Goal: Information Seeking & Learning: Learn about a topic

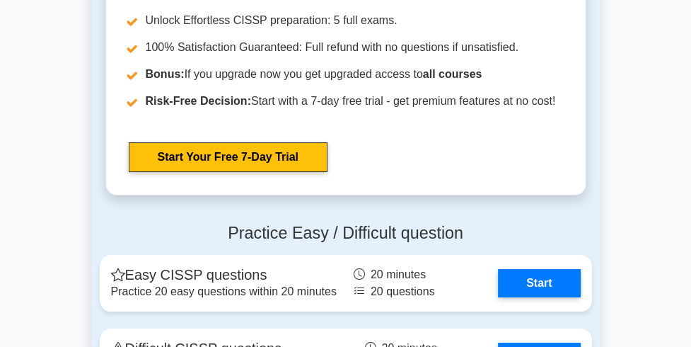
scroll to position [3439, 0]
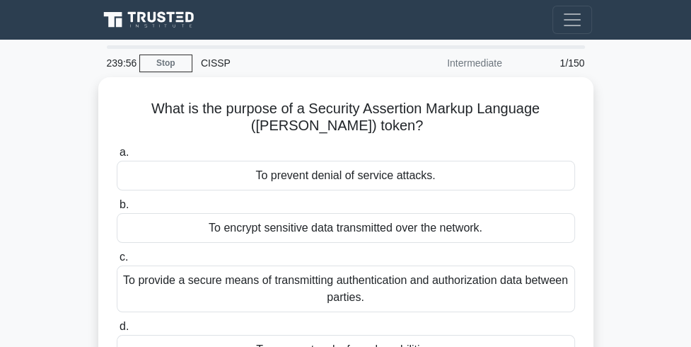
click at [158, 67] on link "Stop" at bounding box center [165, 63] width 53 height 18
click at [168, 67] on link "Stop" at bounding box center [165, 63] width 53 height 18
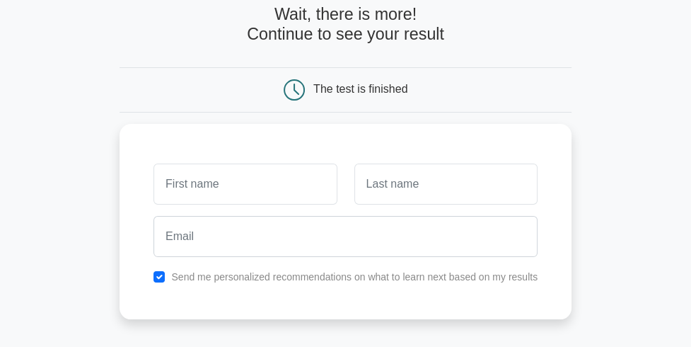
scroll to position [65, 0]
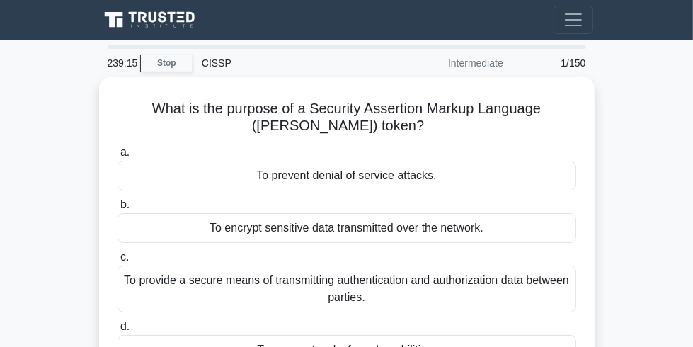
click at [100, 24] on icon at bounding box center [151, 20] width 102 height 21
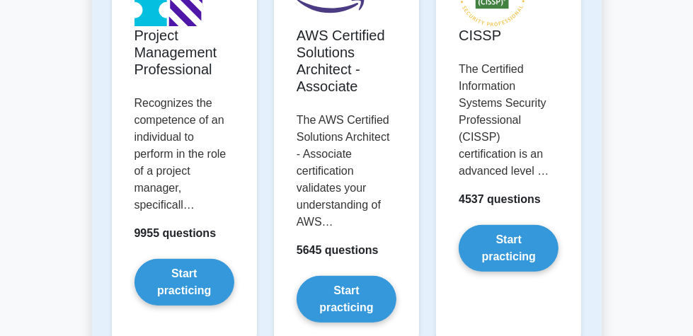
scroll to position [353, 0]
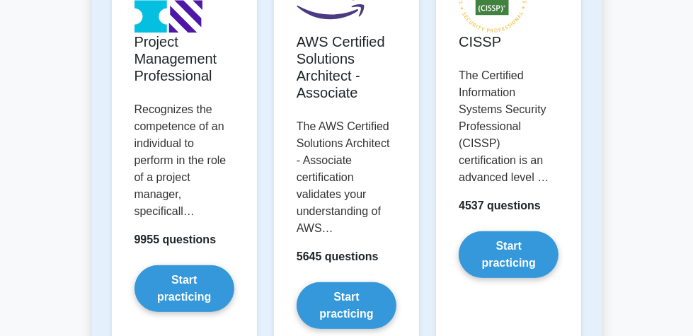
click at [558, 237] on link "Start practicing" at bounding box center [509, 254] width 100 height 47
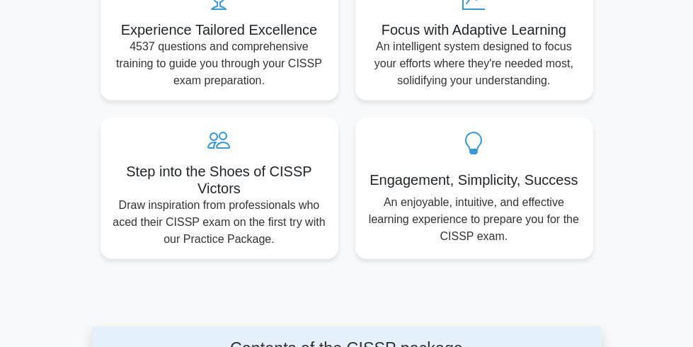
scroll to position [806, 0]
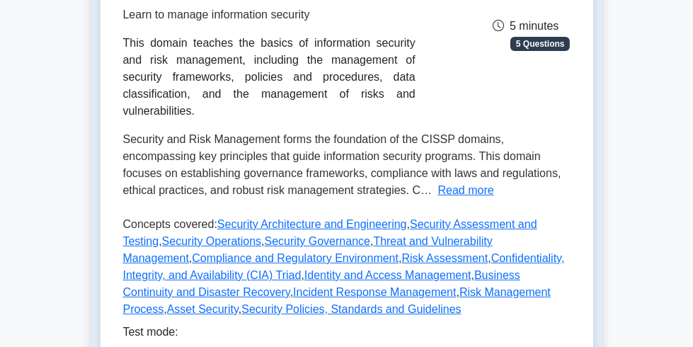
scroll to position [259, 0]
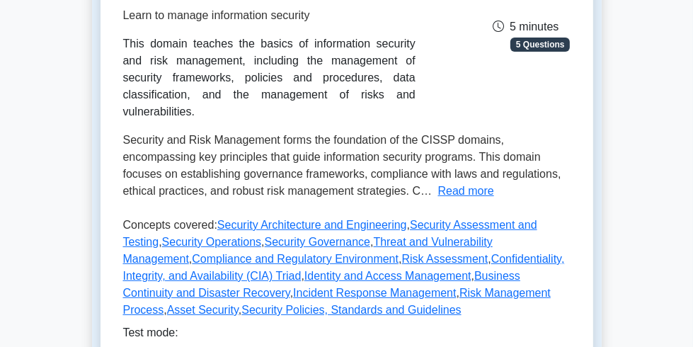
click at [438, 200] on button "Read more" at bounding box center [466, 191] width 56 height 17
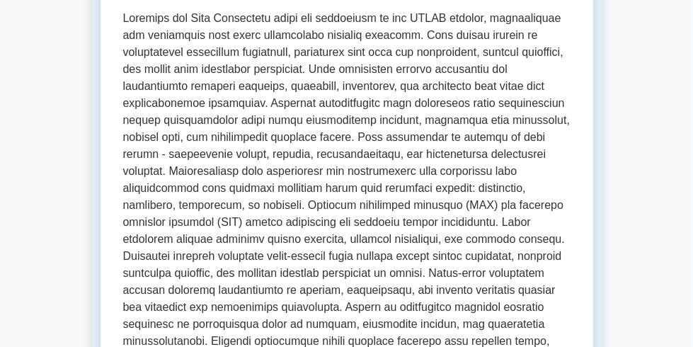
scroll to position [386, 0]
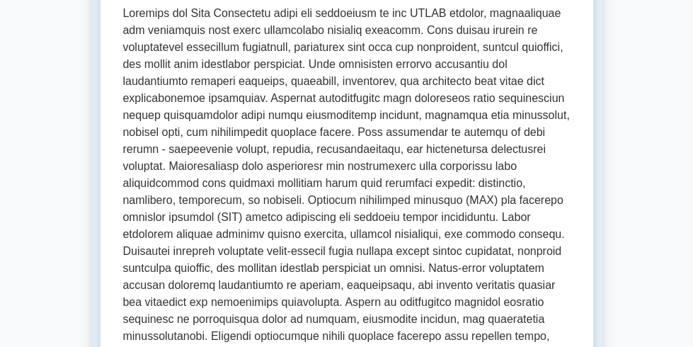
click at [92, 209] on div "Test Flashcards Security and Risk Management Learn to manage information securi…" at bounding box center [346, 225] width 509 height 1018
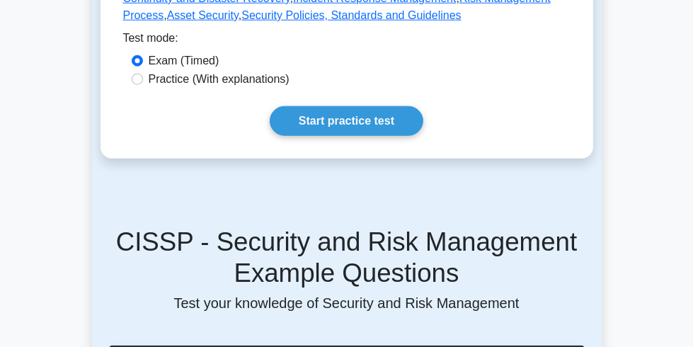
scroll to position [931, 0]
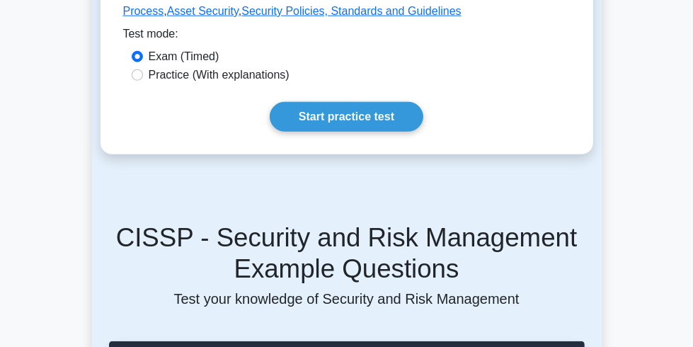
click at [178, 84] on label "Practice (With explanations)" at bounding box center [219, 75] width 141 height 17
click at [143, 81] on input "Practice (With explanations)" at bounding box center [137, 74] width 11 height 11
radio input "true"
click at [349, 132] on link "Start practice test" at bounding box center [347, 117] width 154 height 30
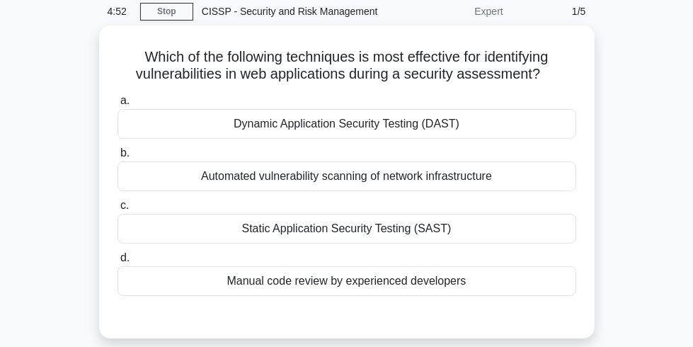
scroll to position [47, 0]
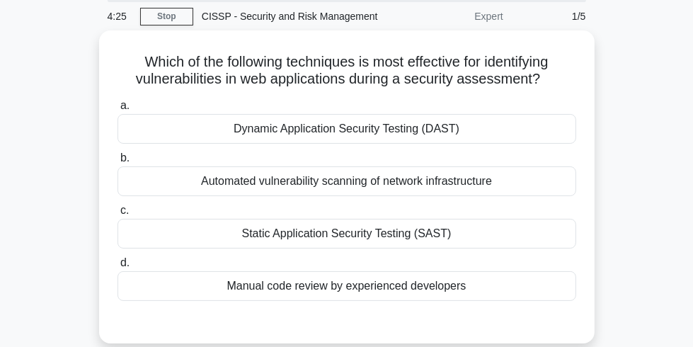
click at [266, 131] on div "Dynamic Application Security Testing (DAST)" at bounding box center [346, 129] width 459 height 30
click at [117, 110] on input "a. Dynamic Application Security Testing (DAST)" at bounding box center [117, 105] width 0 height 9
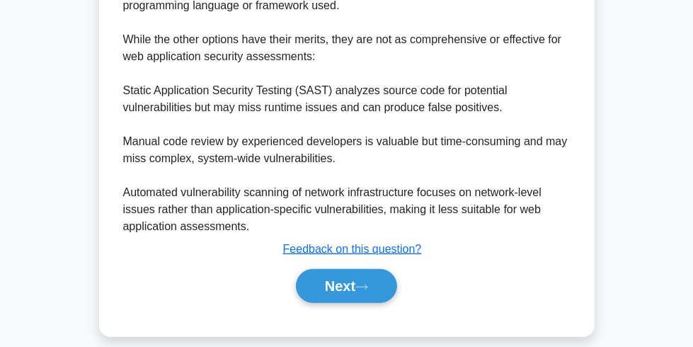
scroll to position [624, 0]
